Goal: Information Seeking & Learning: Learn about a topic

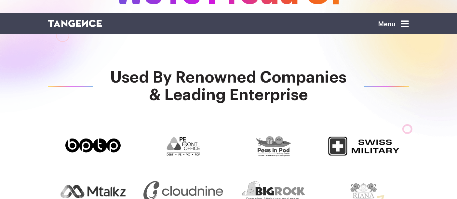
scroll to position [198, 0]
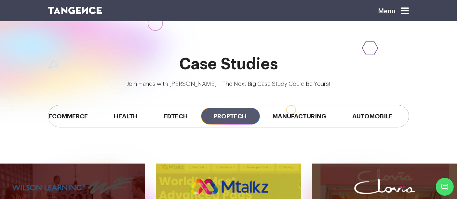
scroll to position [0, 101]
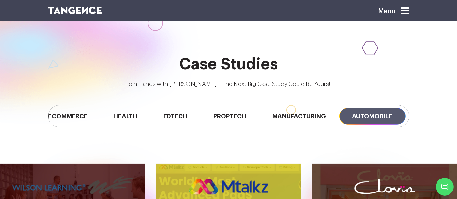
click at [365, 117] on span "Automobile" at bounding box center [372, 116] width 66 height 17
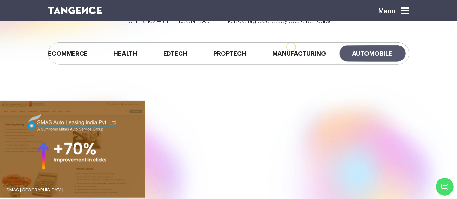
scroll to position [539, 0]
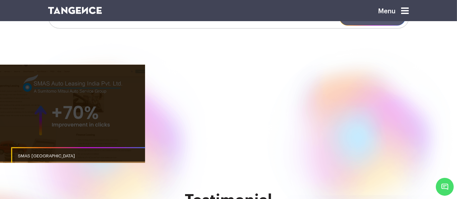
click at [93, 118] on link "button" at bounding box center [72, 113] width 145 height 97
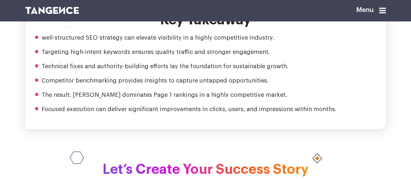
scroll to position [870, 0]
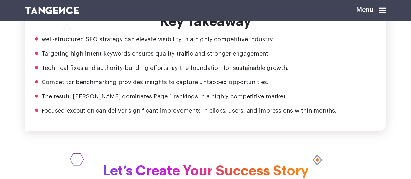
click at [402, 131] on section "Key Takeaway well-structured SEO strategy can elevate visibility in a highly co…" at bounding box center [205, 67] width 411 height 127
click at [388, 95] on div "Key Takeaway well-structured SEO strategy can elevate visibility in a highly co…" at bounding box center [205, 67] width 371 height 127
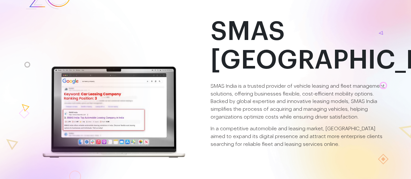
scroll to position [0, 0]
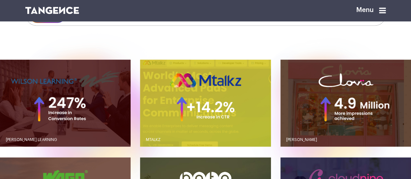
scroll to position [485, 0]
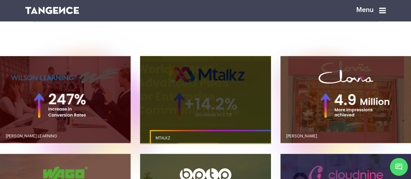
click at [166, 106] on link "button" at bounding box center [205, 99] width 131 height 87
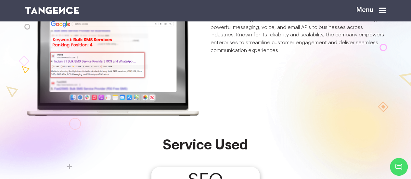
scroll to position [34, 0]
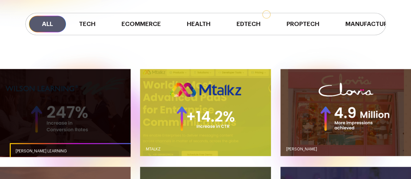
scroll to position [485, 0]
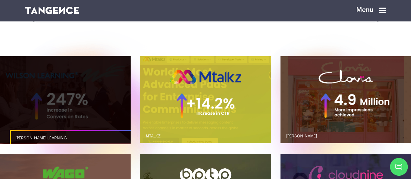
click at [107, 116] on link "button" at bounding box center [65, 99] width 131 height 87
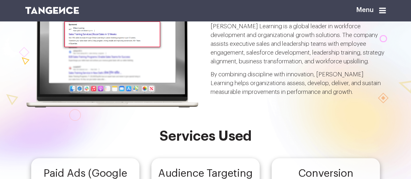
scroll to position [44, 0]
